Goal: Navigation & Orientation: Find specific page/section

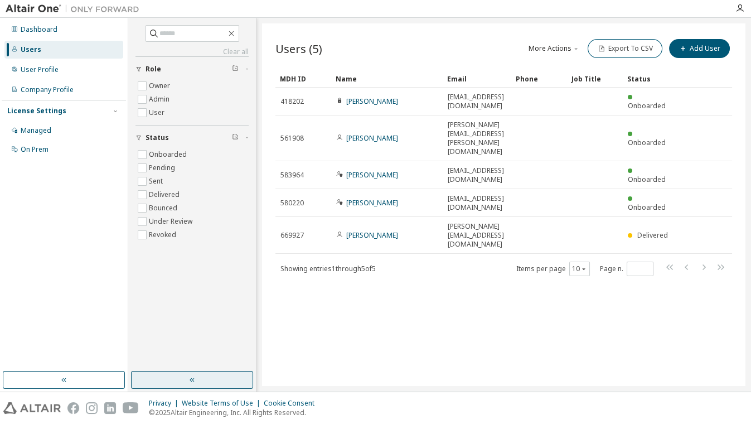
click at [186, 378] on button "button" at bounding box center [192, 380] width 122 height 18
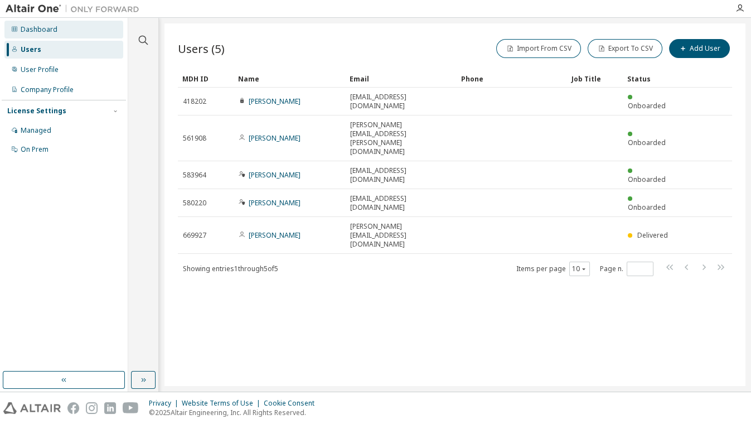
click at [51, 29] on div "Dashboard" at bounding box center [39, 29] width 37 height 9
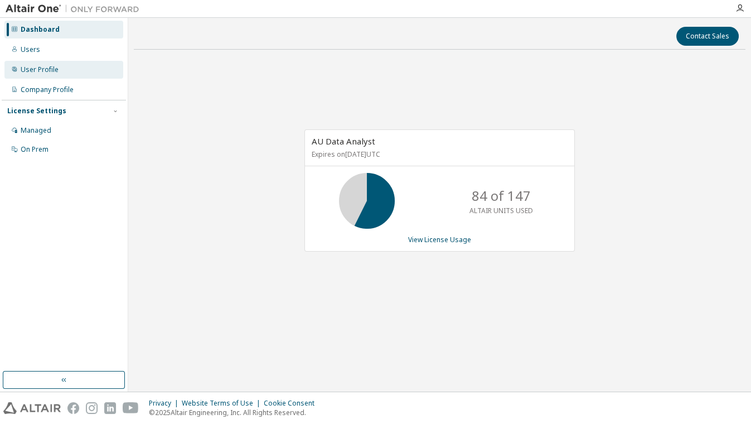
click at [36, 61] on div "User Profile" at bounding box center [63, 70] width 119 height 18
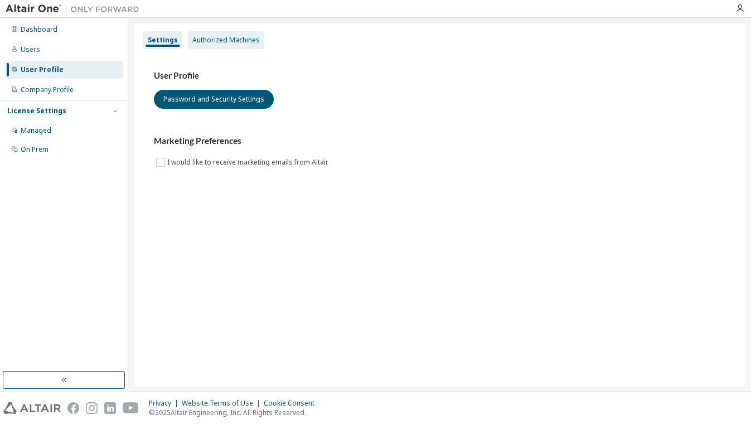
click at [192, 41] on div "Authorized Machines" at bounding box center [225, 40] width 67 height 9
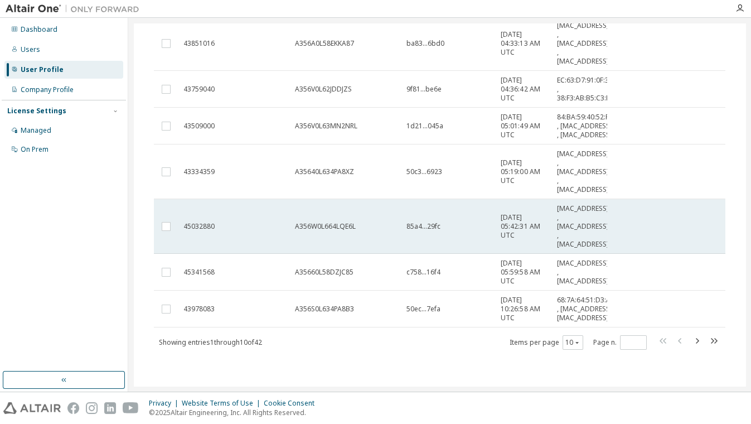
scroll to position [278, 0]
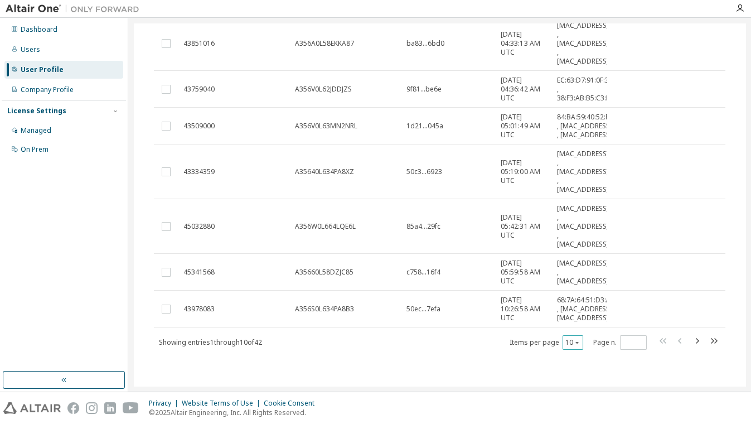
click at [574, 339] on icon "button" at bounding box center [577, 342] width 7 height 7
click at [568, 414] on div "100" at bounding box center [602, 410] width 89 height 13
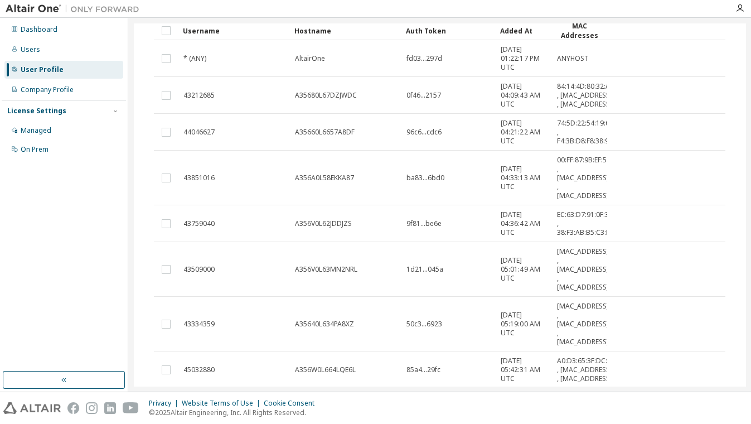
scroll to position [0, 0]
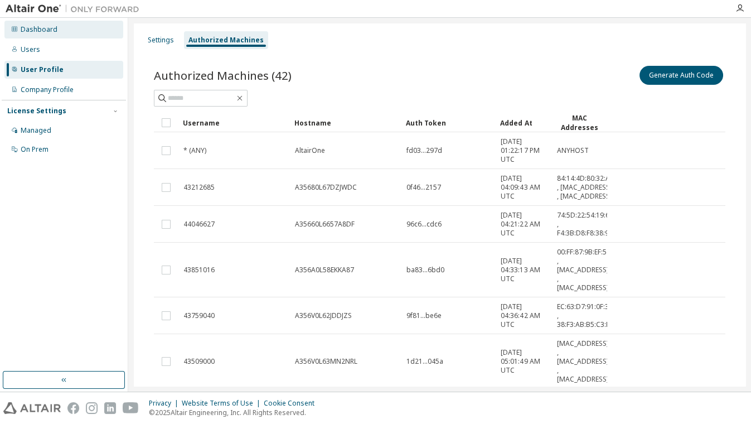
click at [48, 31] on div "Dashboard" at bounding box center [39, 29] width 37 height 9
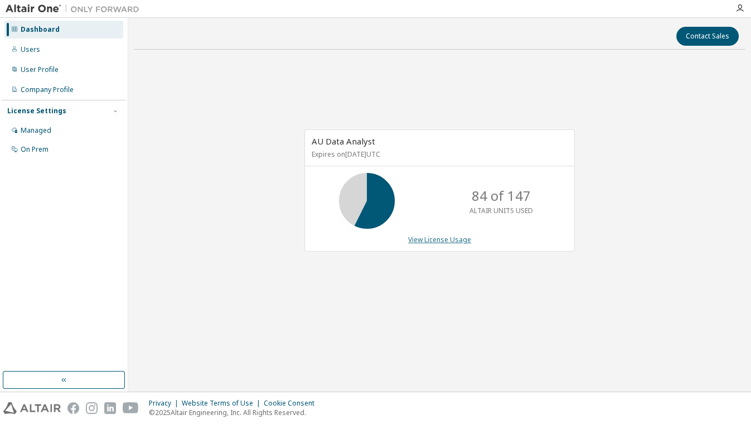
click at [433, 239] on link "View License Usage" at bounding box center [439, 239] width 63 height 9
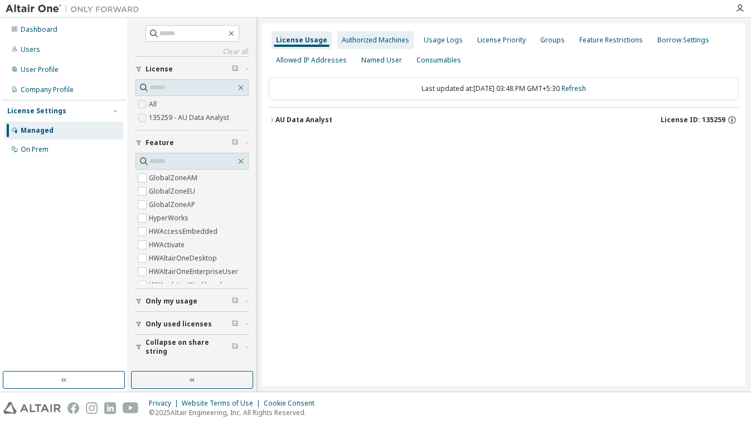
click at [370, 41] on div "Authorized Machines" at bounding box center [375, 40] width 67 height 9
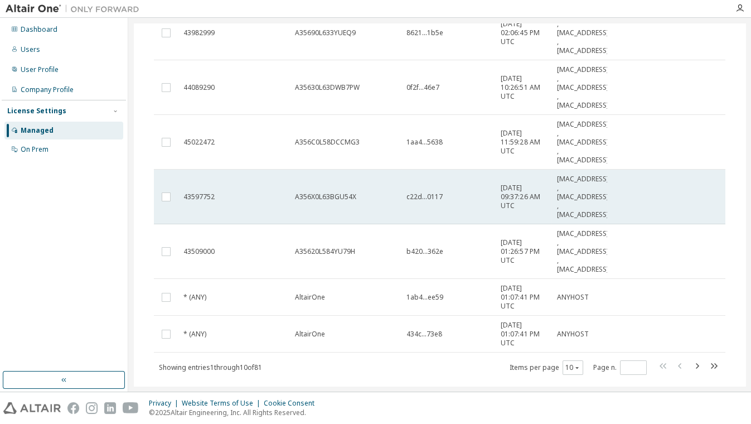
scroll to position [309, 0]
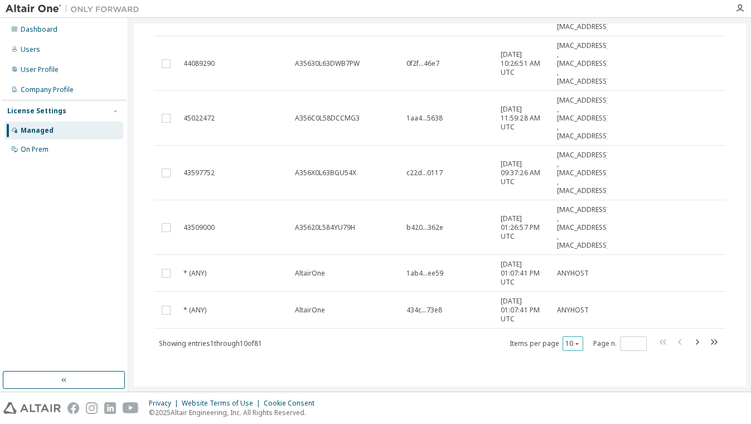
click at [575, 343] on icon "button" at bounding box center [576, 344] width 3 height 2
click at [584, 415] on div "100" at bounding box center [602, 410] width 89 height 13
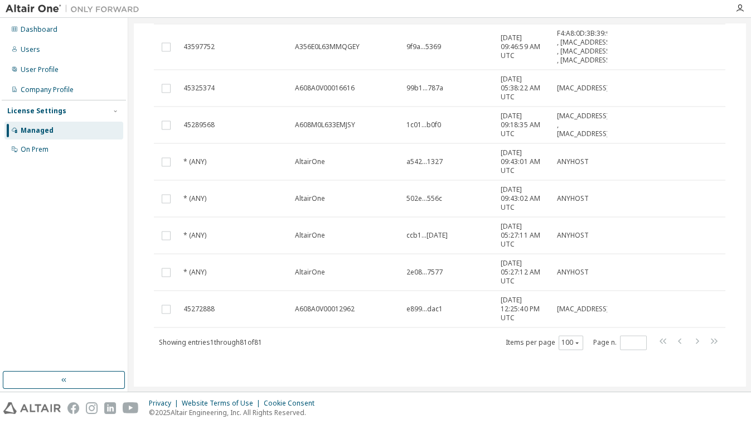
scroll to position [3707, 0]
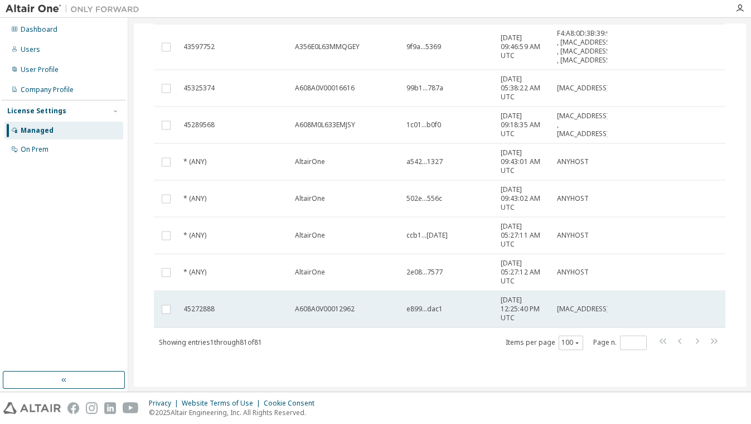
drag, startPoint x: 181, startPoint y: 130, endPoint x: 607, endPoint y: 316, distance: 464.7
copy table "Username Hostname Auth Token Added At MAC Addresses * (ANY) AltairOne 6345...5c…"
